Goal: Task Accomplishment & Management: Use online tool/utility

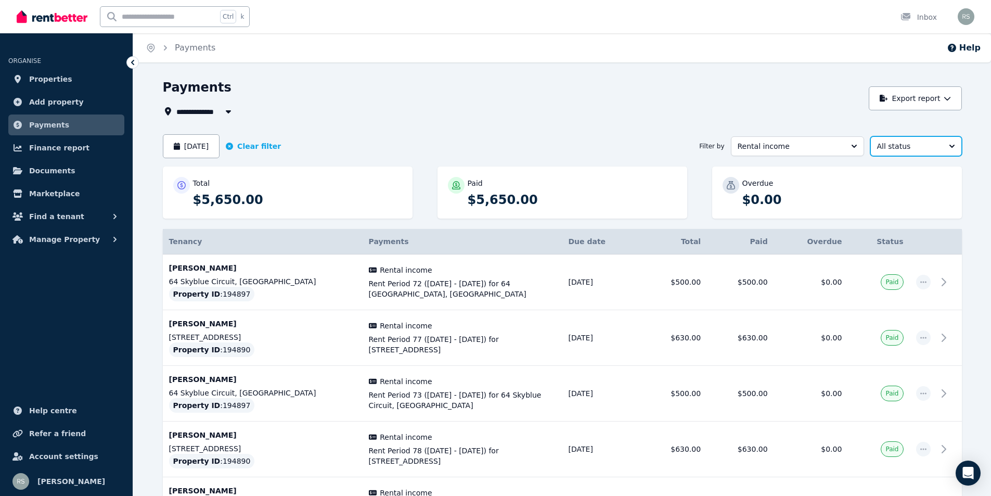
click at [948, 147] on button "All status" at bounding box center [916, 146] width 92 height 20
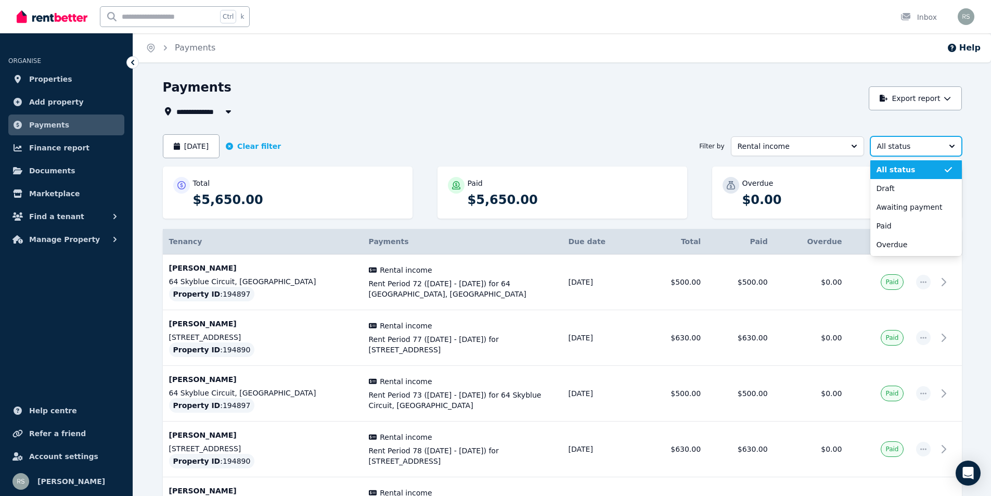
click at [948, 147] on button "All status" at bounding box center [916, 146] width 92 height 20
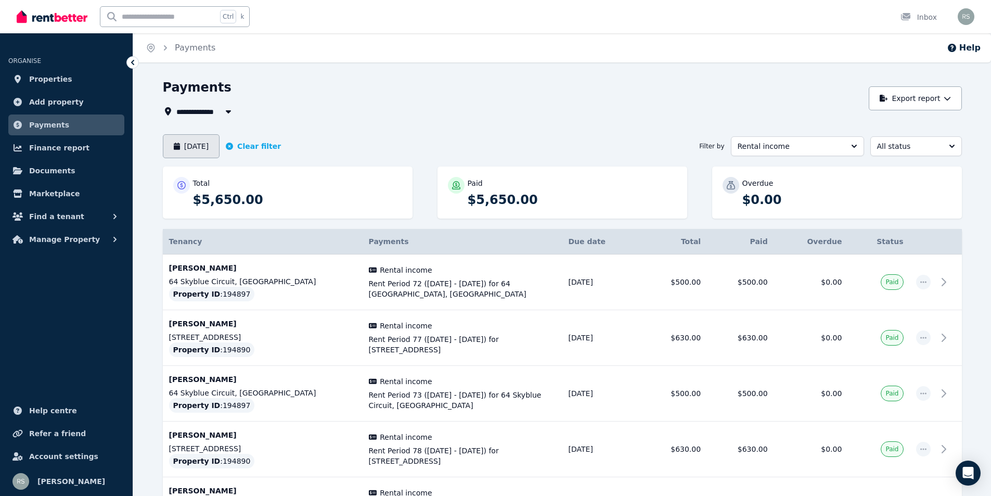
click at [211, 147] on button "[DATE]" at bounding box center [191, 146] width 57 height 24
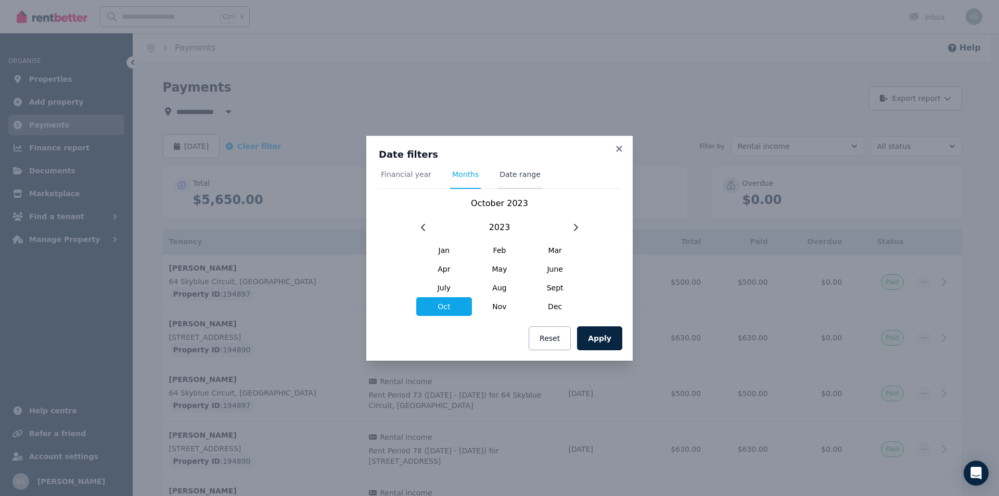
click at [522, 178] on span "Date range" at bounding box center [519, 174] width 41 height 10
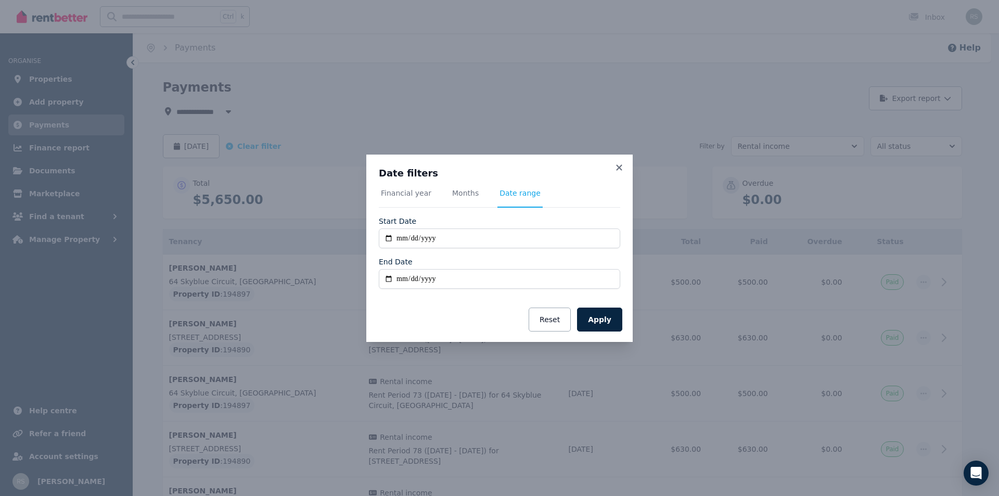
click at [400, 197] on span "Financial year" at bounding box center [406, 193] width 50 height 10
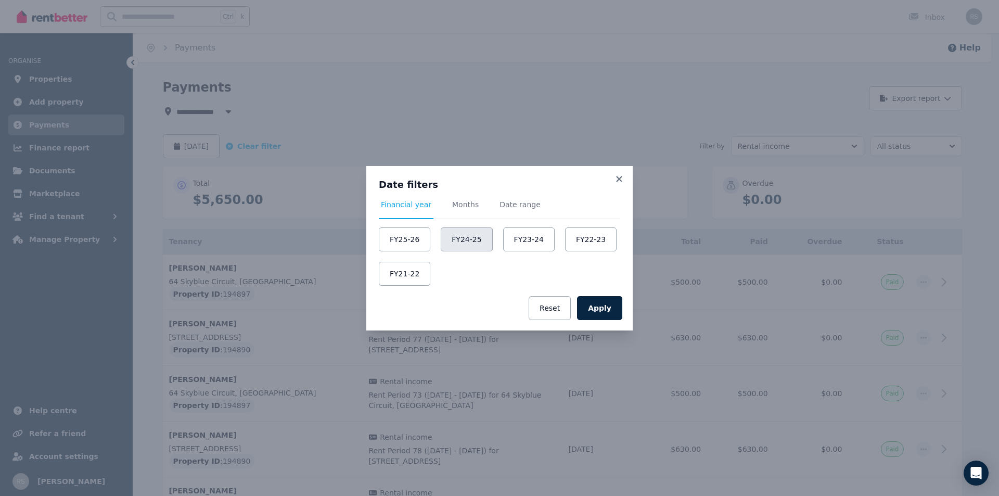
click at [477, 239] on button "FY24-25" at bounding box center [467, 239] width 52 height 24
click at [602, 308] on button "Apply" at bounding box center [599, 308] width 45 height 24
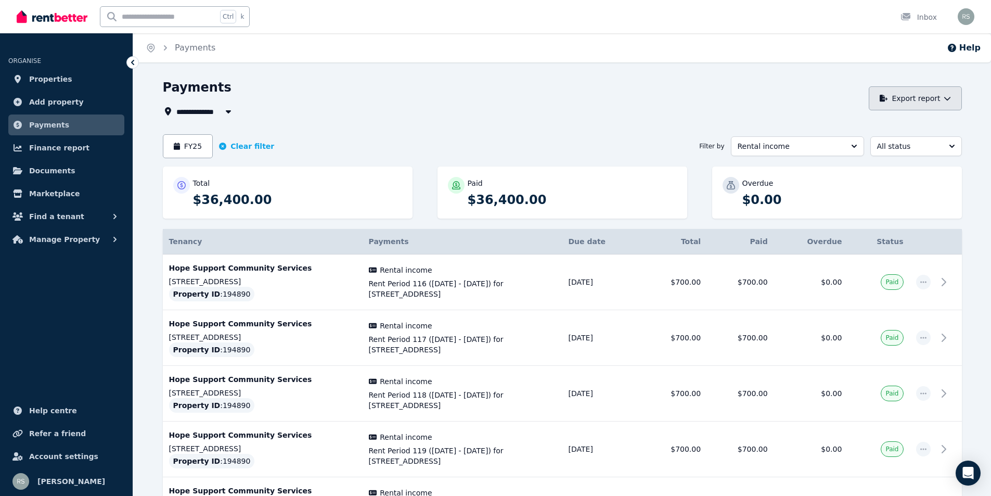
click at [904, 97] on button "Export report" at bounding box center [915, 98] width 93 height 24
click at [882, 125] on p "PDF" at bounding box center [878, 126] width 22 height 10
